Goal: Obtain resource: Obtain resource

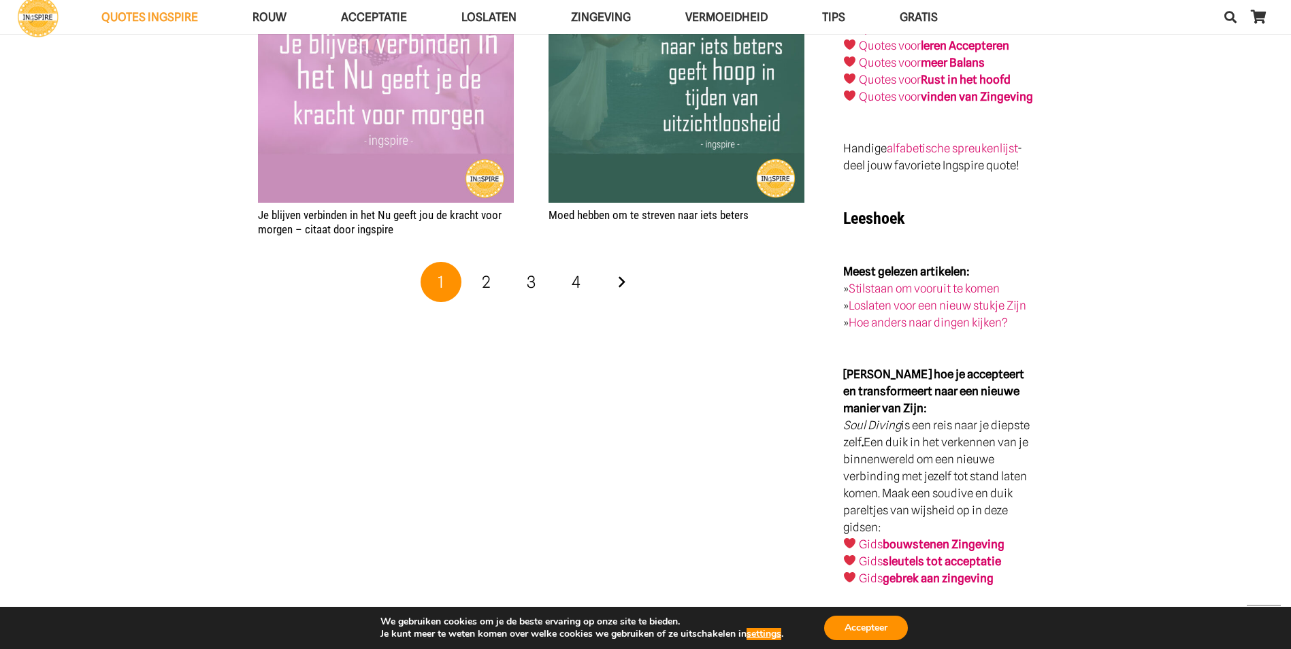
scroll to position [2648, 0]
click at [922, 538] on strong "bouwstenen Zingeving" at bounding box center [943, 545] width 122 height 14
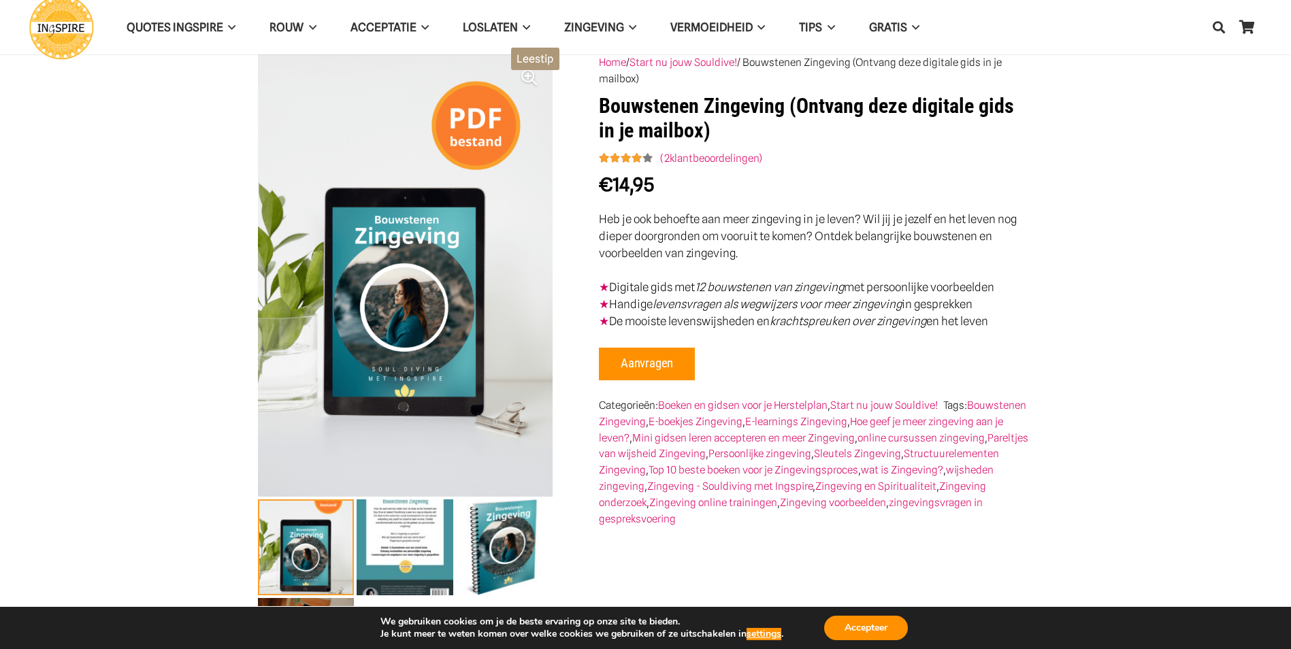
drag, startPoint x: 0, startPoint y: 0, endPoint x: 262, endPoint y: 203, distance: 331.2
